Goal: Transaction & Acquisition: Book appointment/travel/reservation

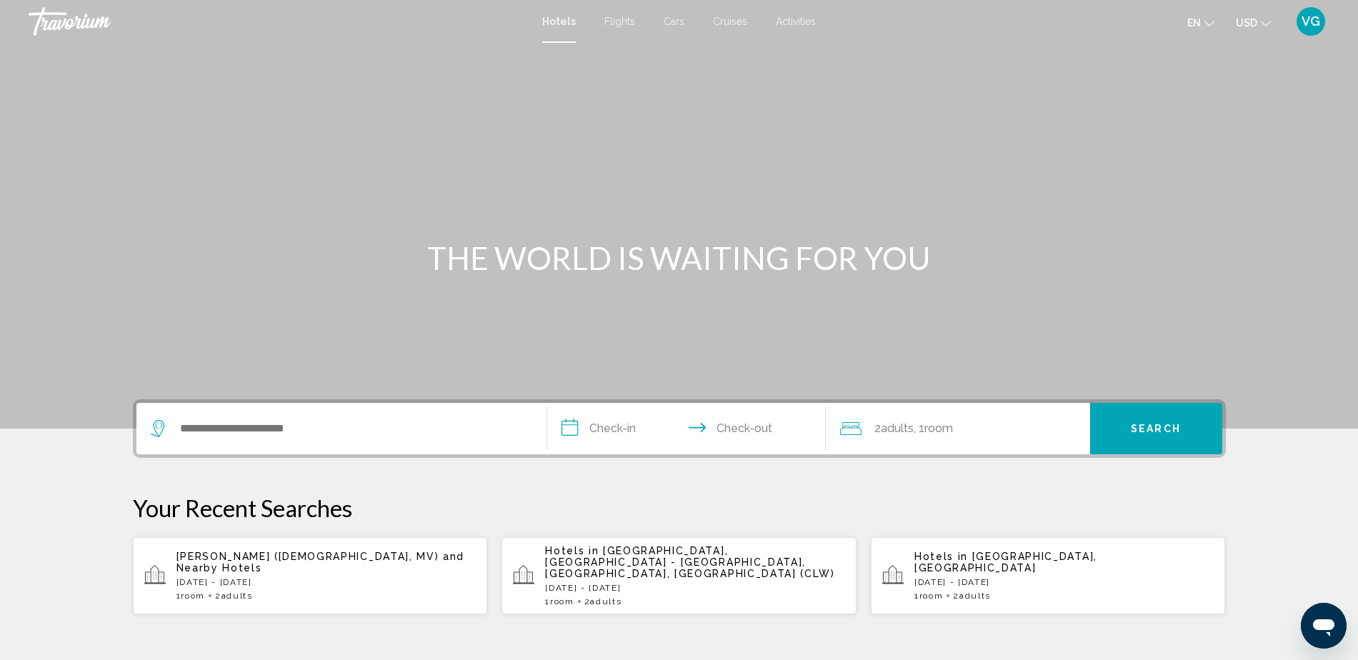
click at [733, 18] on span "Cruises" at bounding box center [730, 21] width 34 height 11
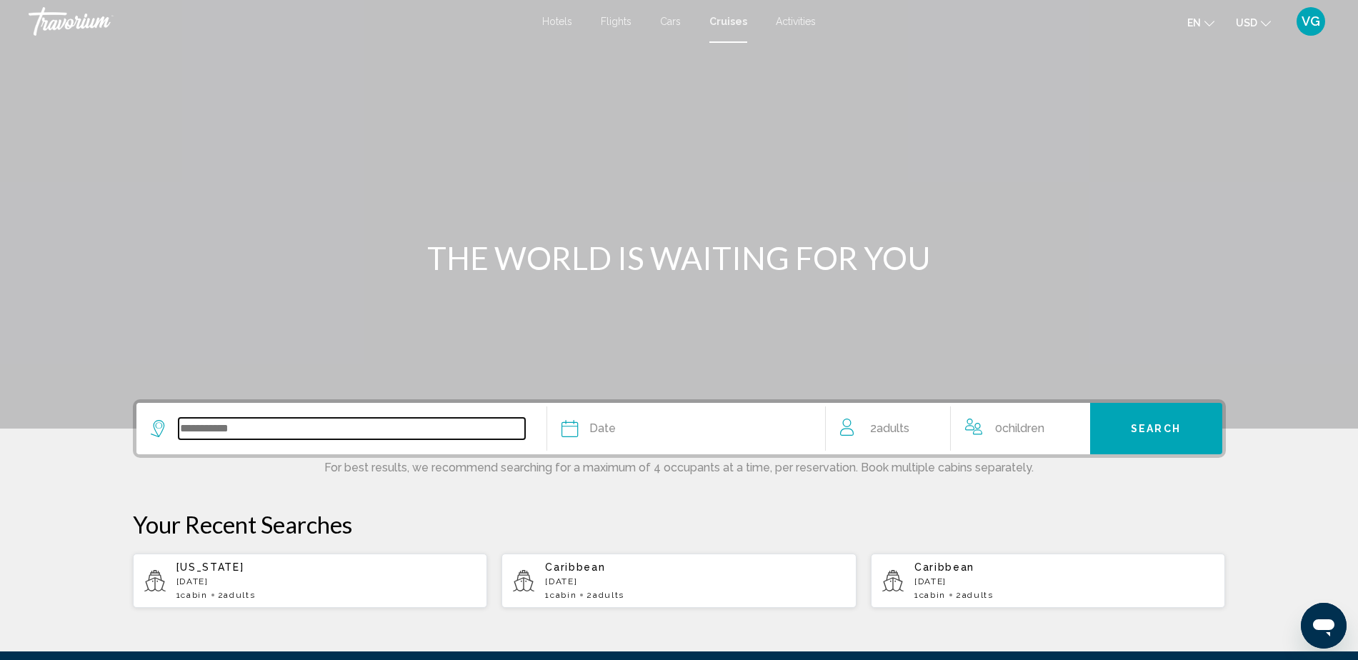
click at [280, 421] on input "Search widget" at bounding box center [352, 428] width 346 height 21
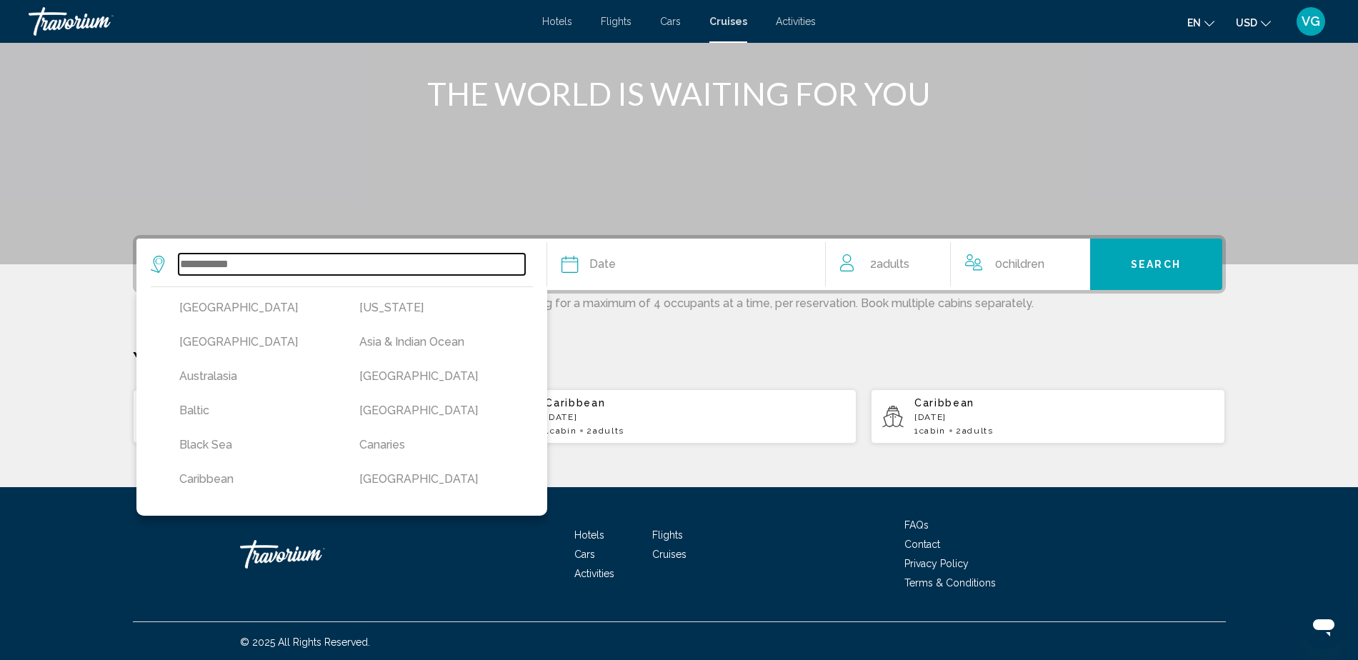
scroll to position [166, 0]
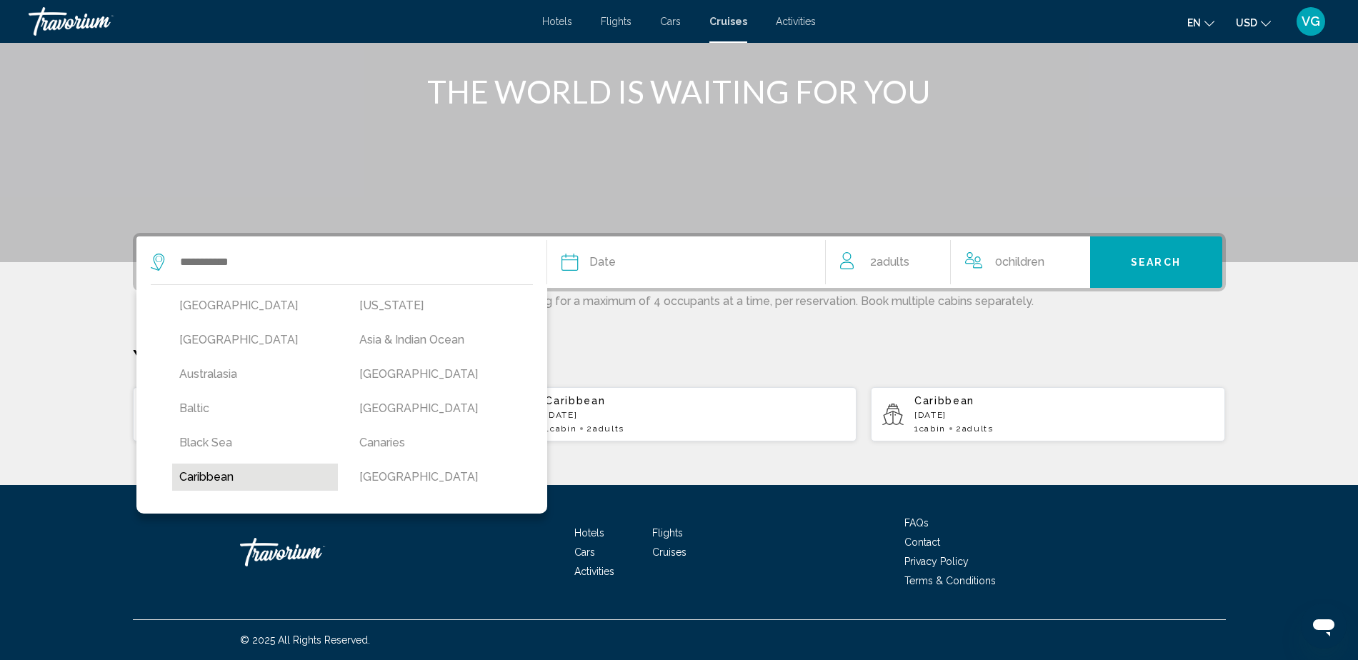
click at [286, 478] on button "Caribbean" at bounding box center [255, 476] width 166 height 27
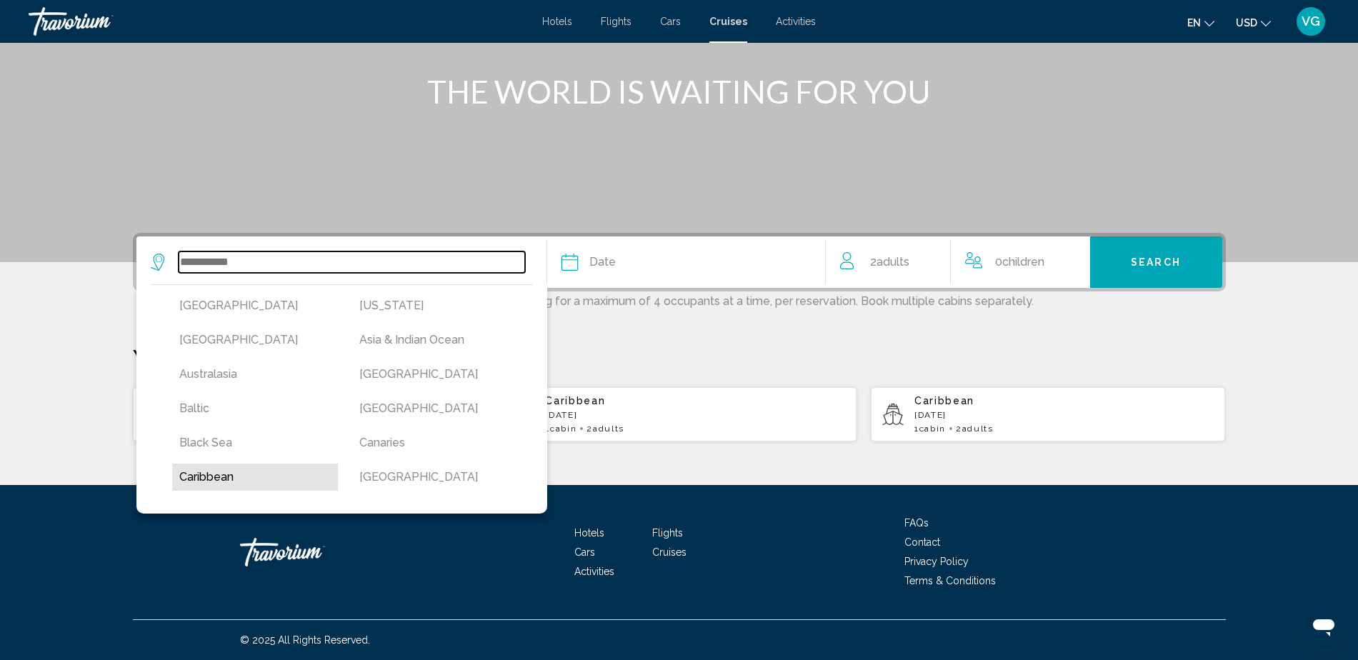
type input "*********"
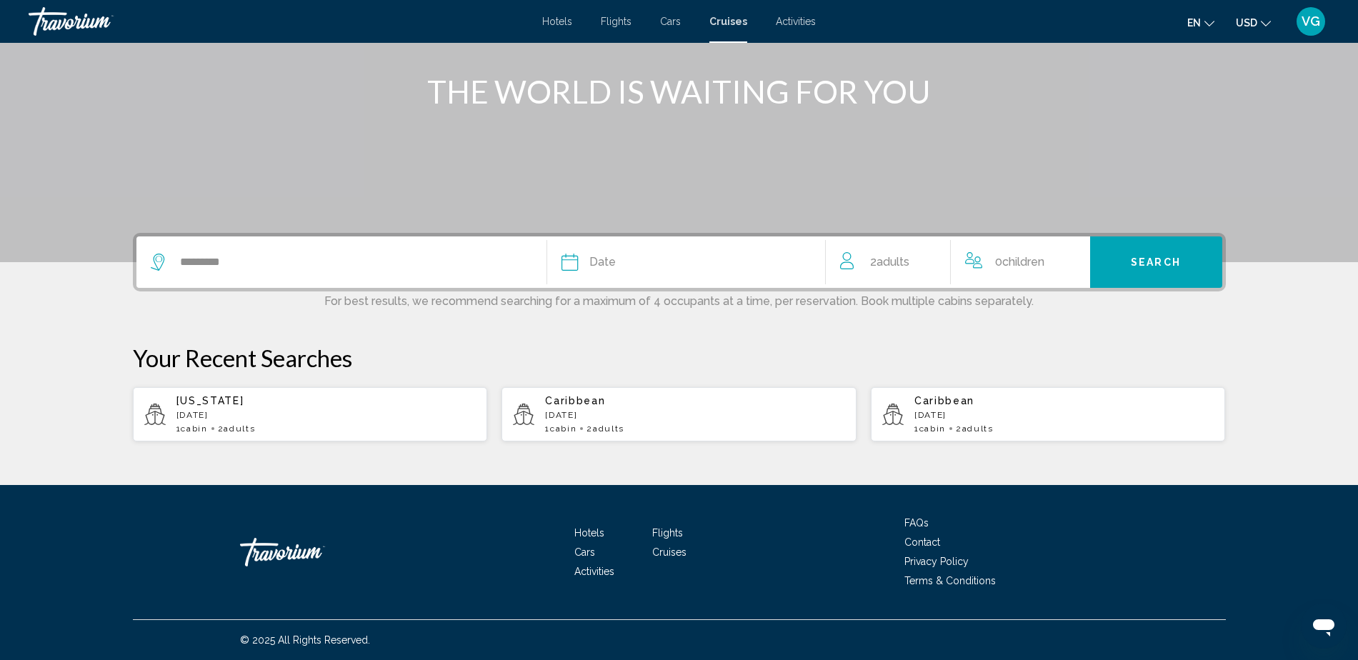
click at [622, 271] on div "Date" at bounding box center [685, 262] width 249 height 20
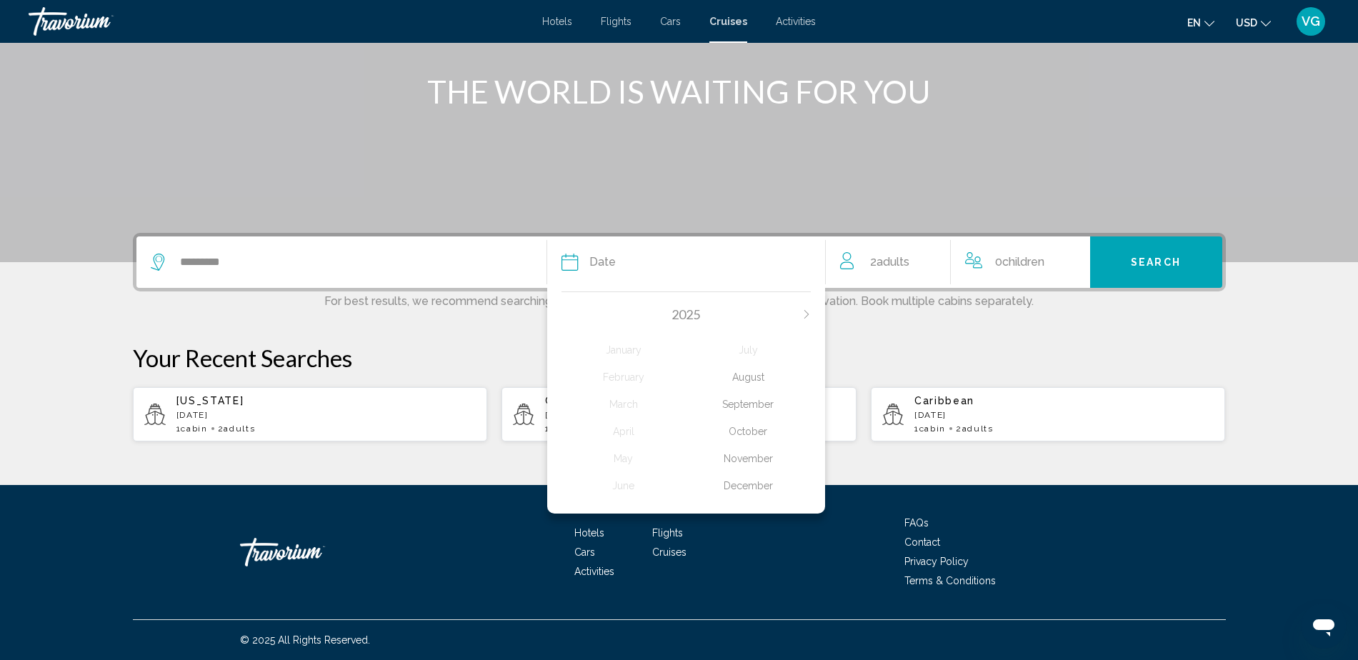
click at [750, 485] on div "December" at bounding box center [748, 486] width 125 height 26
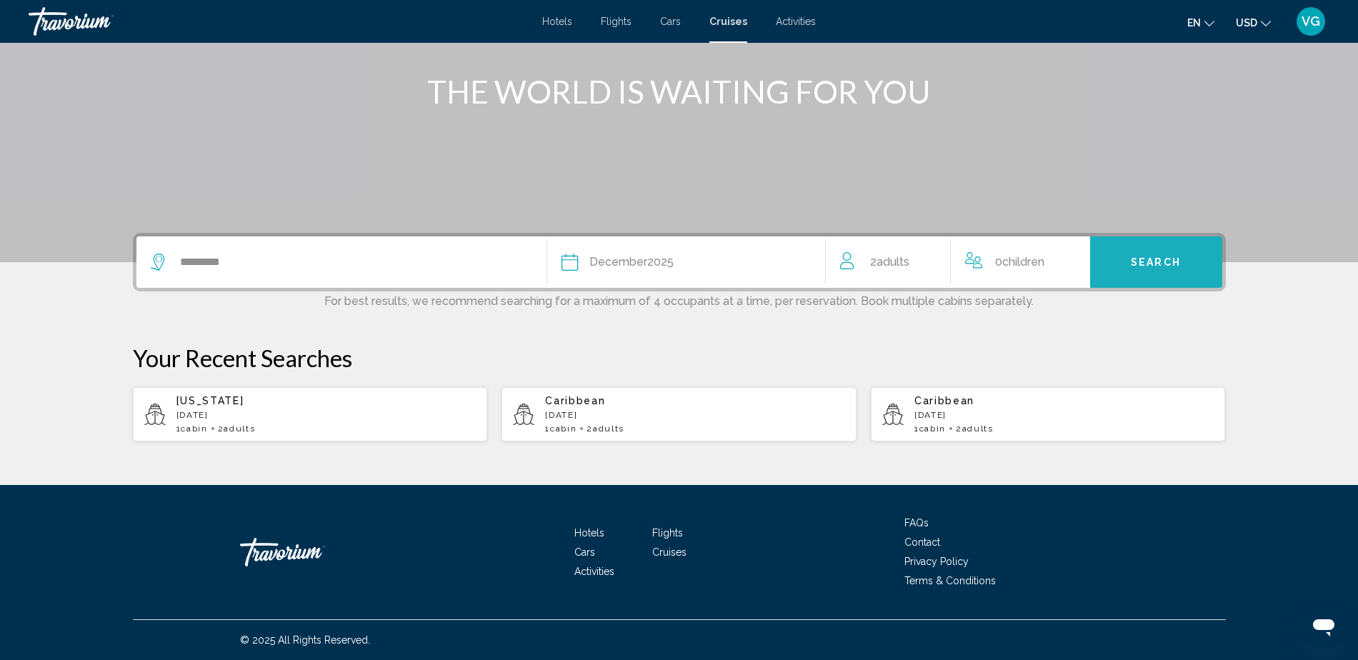
click at [1121, 264] on button "Search" at bounding box center [1156, 261] width 132 height 51
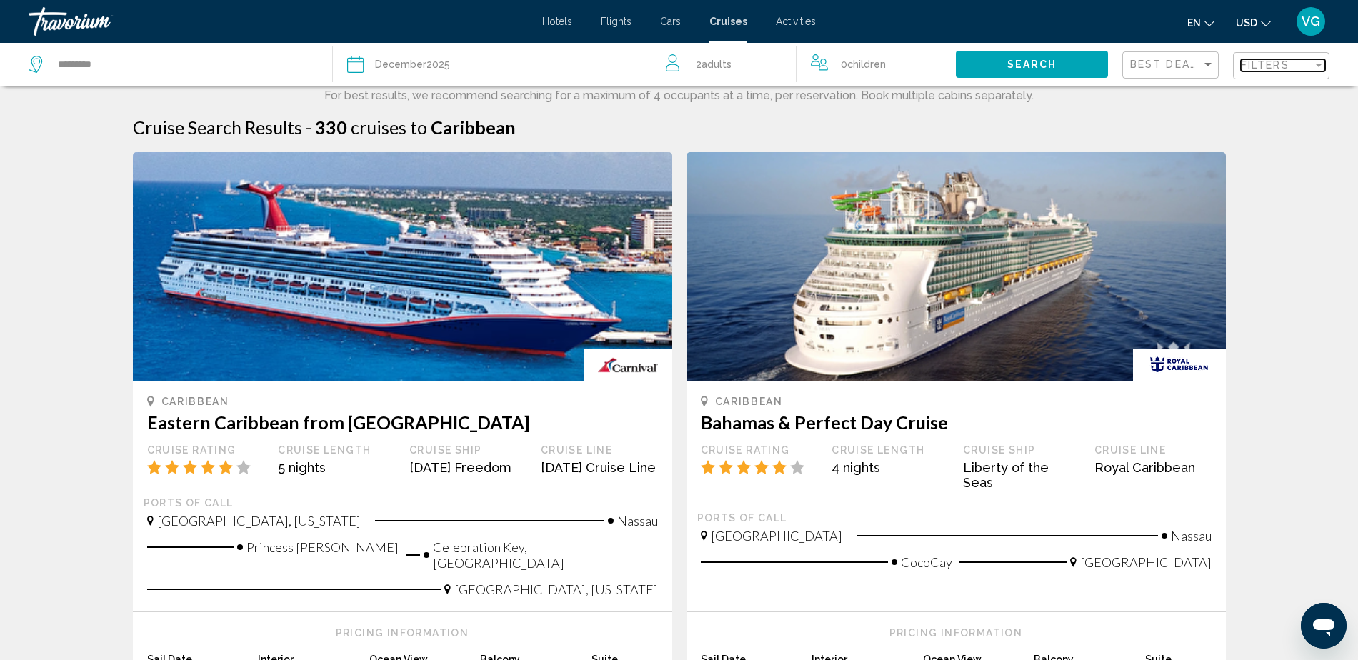
click at [1278, 61] on span "Filters" at bounding box center [1265, 64] width 49 height 11
